Goal: Navigation & Orientation: Find specific page/section

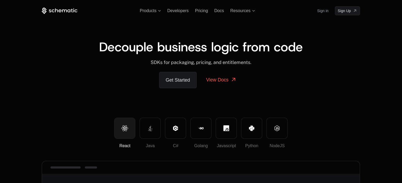
click at [245, 12] on span "Resources" at bounding box center [240, 10] width 20 height 5
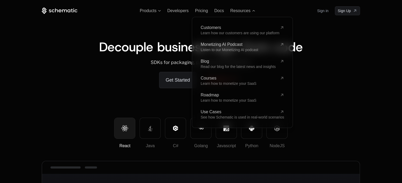
click at [65, 12] on icon at bounding box center [60, 11] width 36 height 7
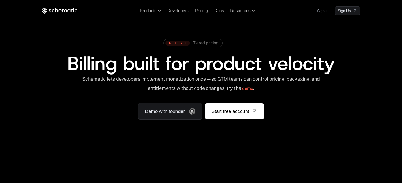
scroll to position [106, 0]
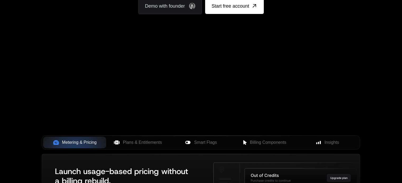
scroll to position [106, 0]
